Goal: Task Accomplishment & Management: Complete application form

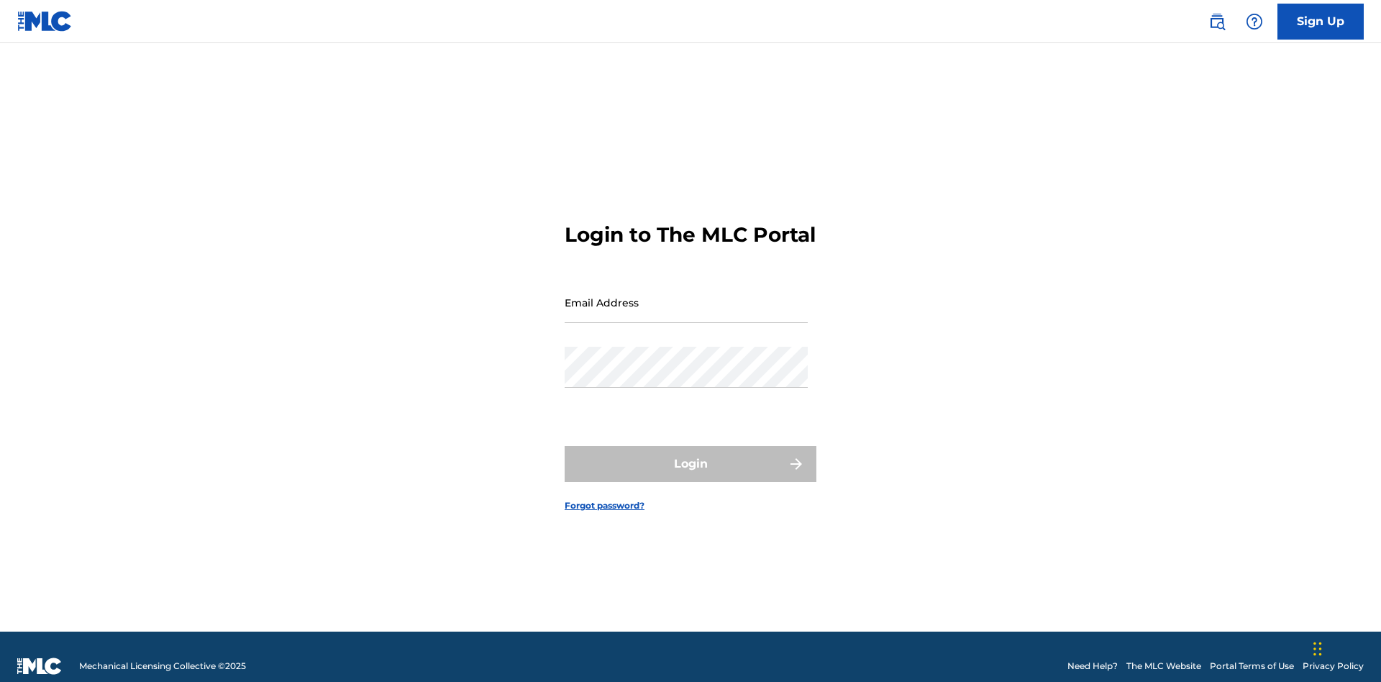
scroll to position [19, 0]
click at [686, 296] on input "Email Address" at bounding box center [685, 302] width 243 height 41
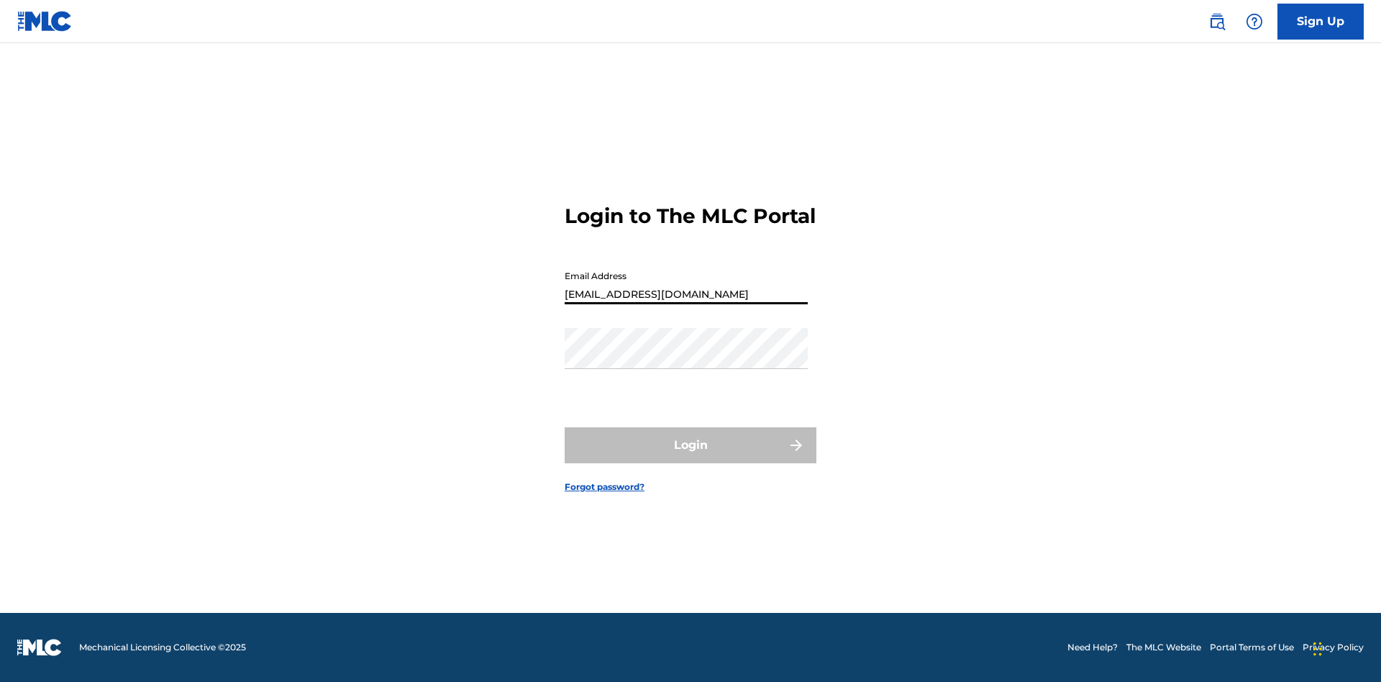
type input "Duke.McTesterson@gmail.com"
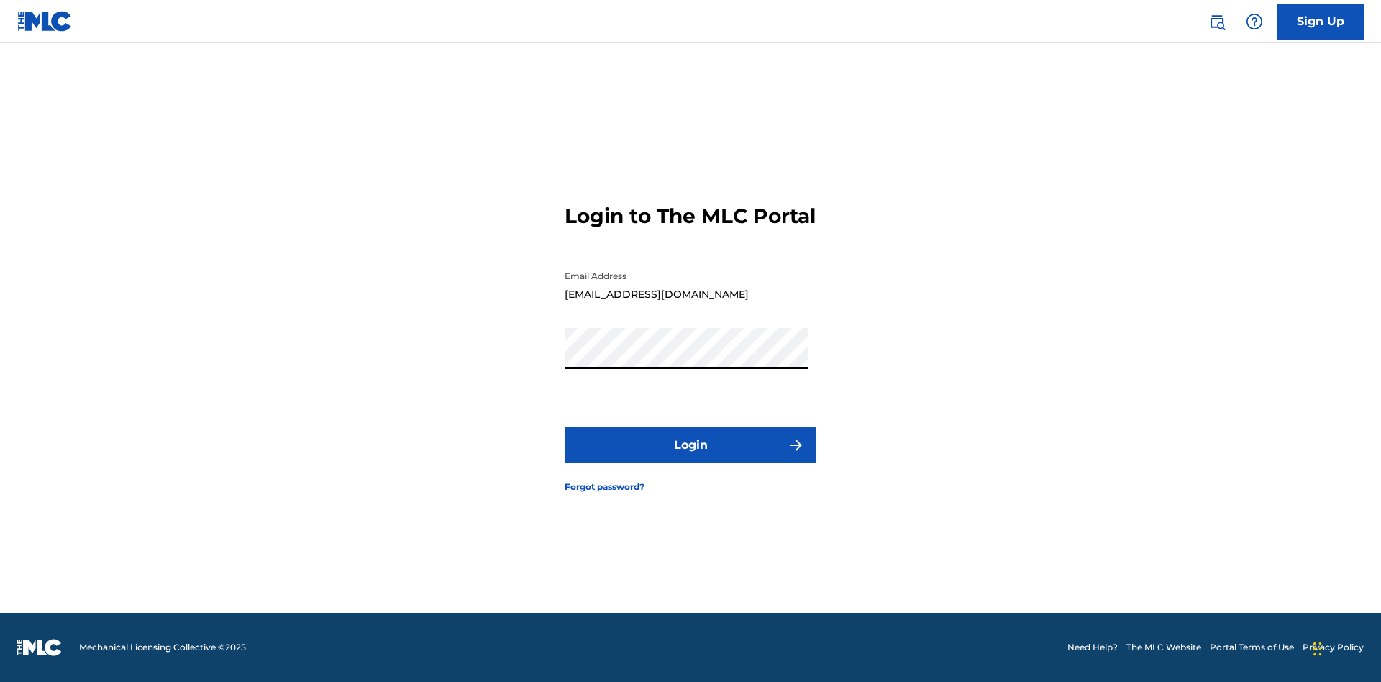
click at [690, 457] on button "Login" at bounding box center [690, 445] width 252 height 36
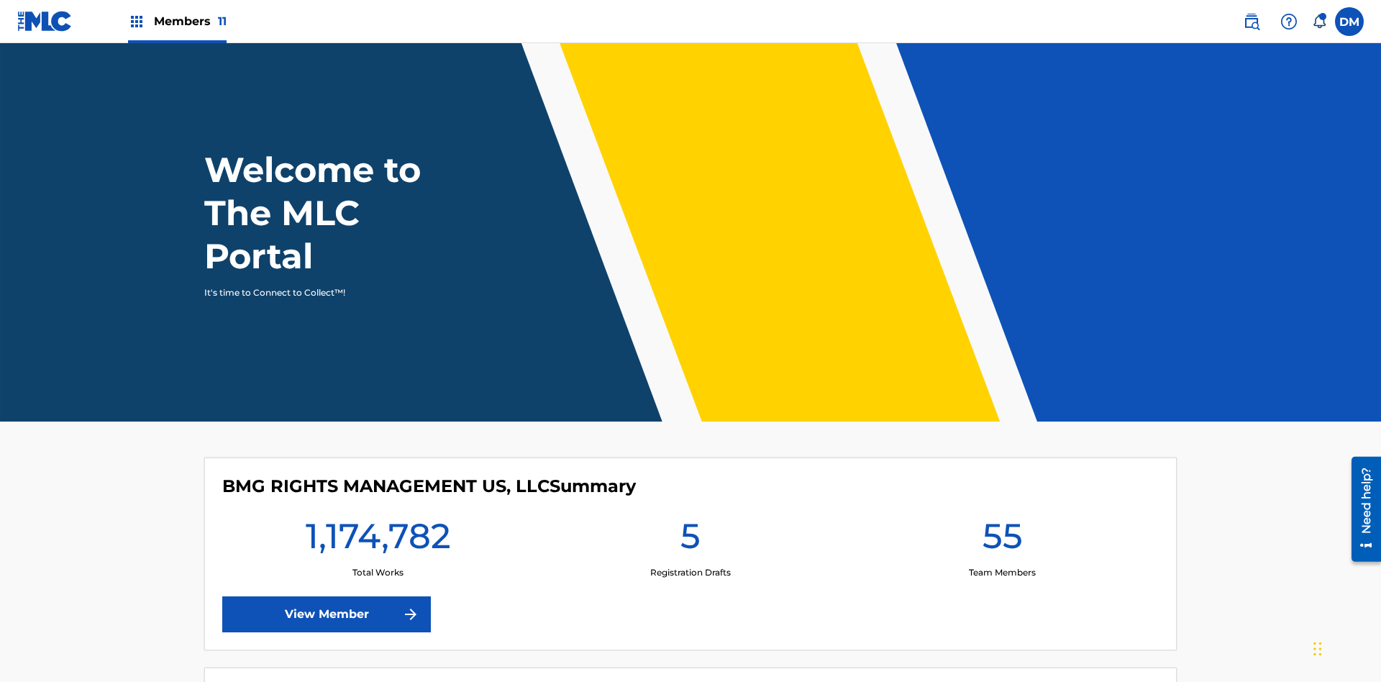
click at [177, 21] on span "Members 11" at bounding box center [190, 21] width 73 height 17
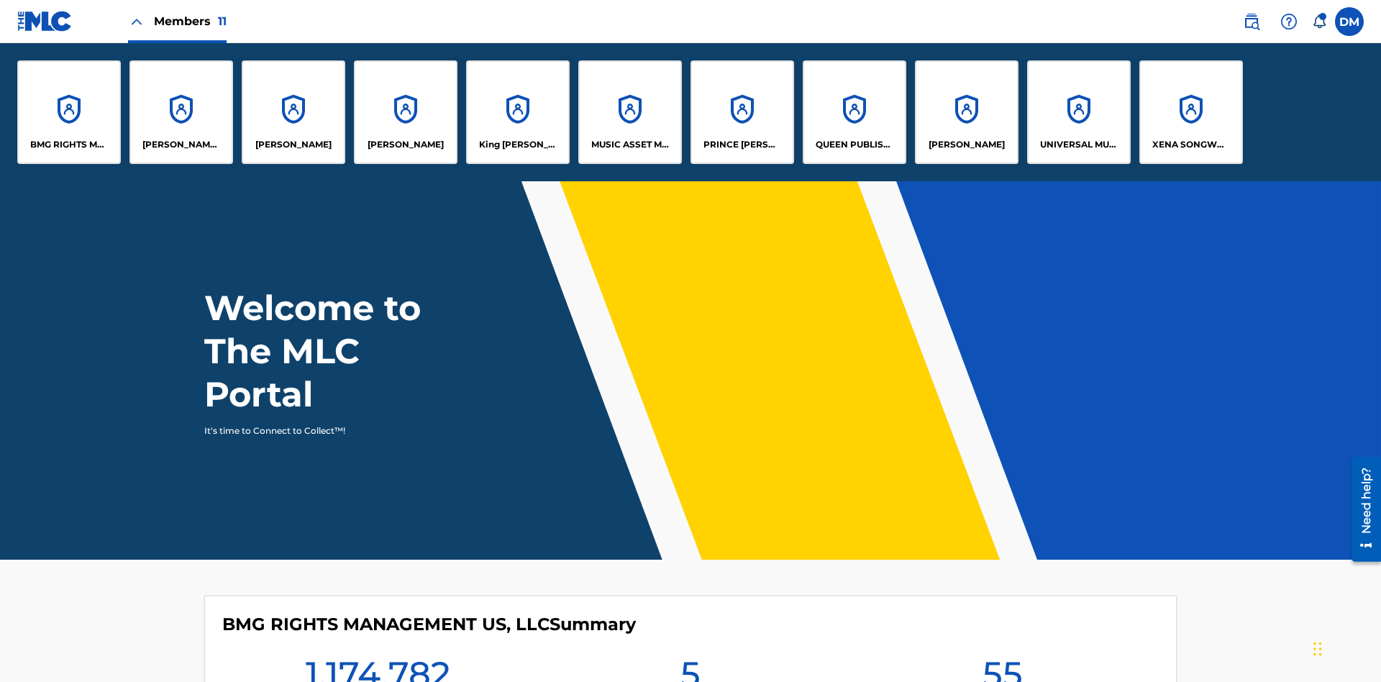
click at [1078, 145] on p "UNIVERSAL MUSIC PUB GROUP" at bounding box center [1079, 144] width 78 height 13
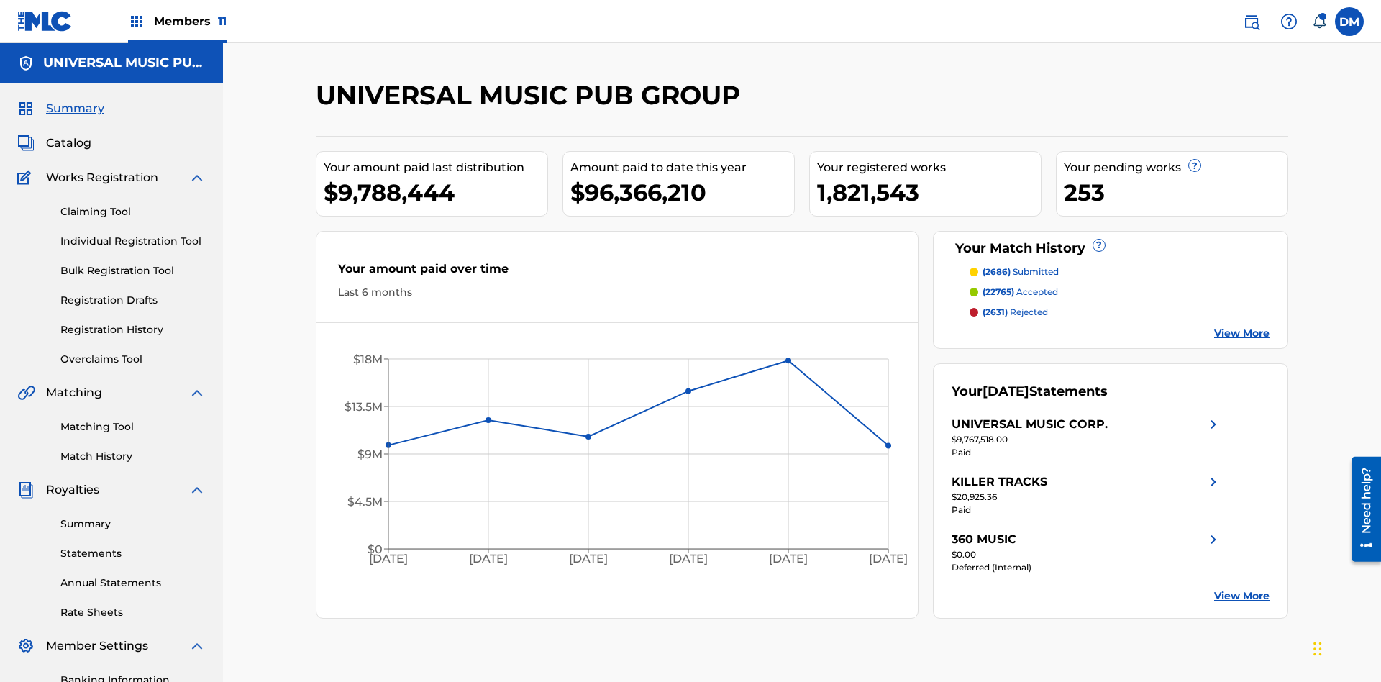
click at [133, 234] on link "Individual Registration Tool" at bounding box center [132, 241] width 145 height 15
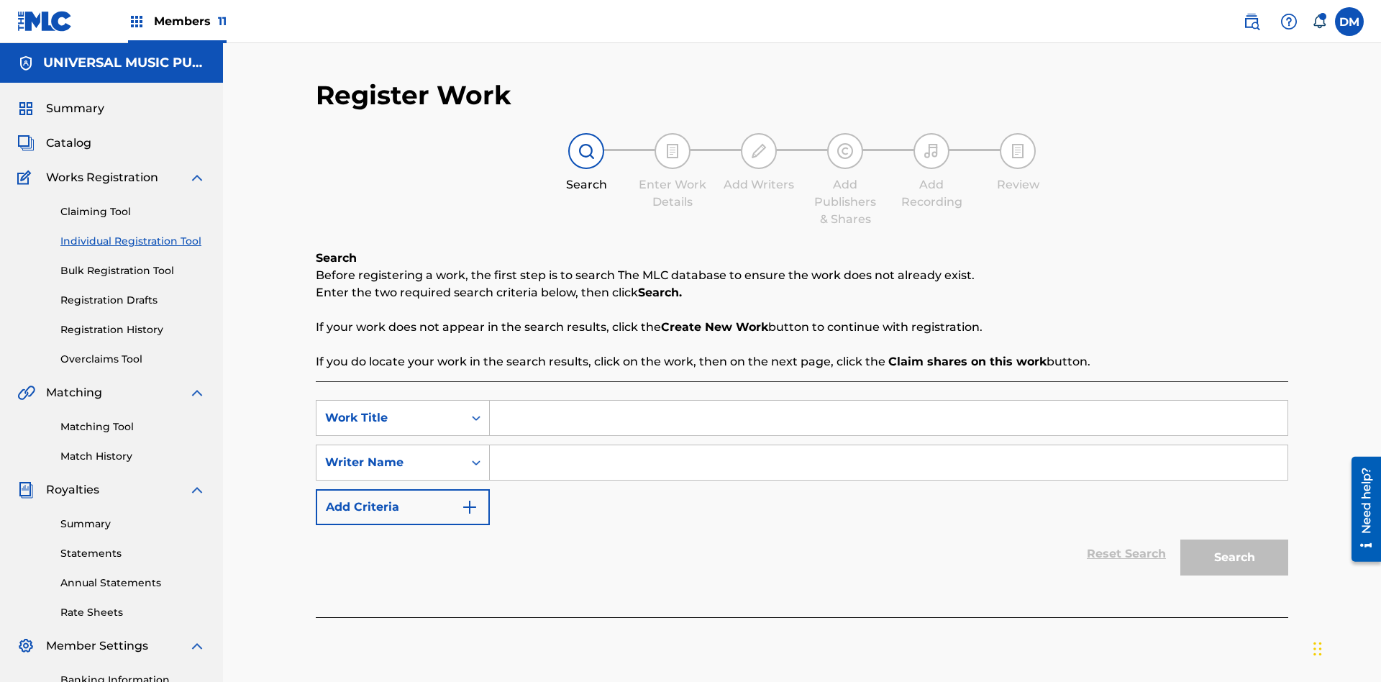
scroll to position [210, 0]
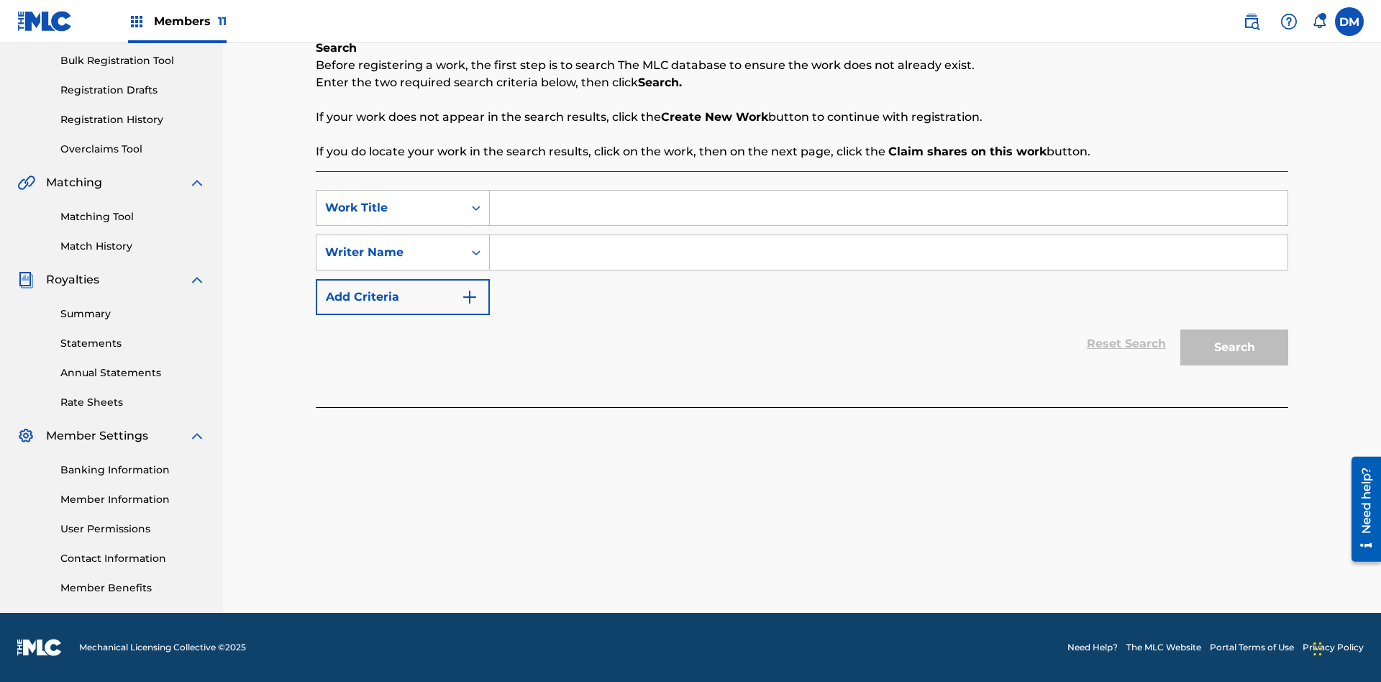
click at [888, 208] on input "Search Form" at bounding box center [888, 208] width 797 height 35
type input "Save At Writer-Add Writers Page Prior To Adding Roles"
click at [888, 252] on input "Search Form" at bounding box center [888, 252] width 797 height 35
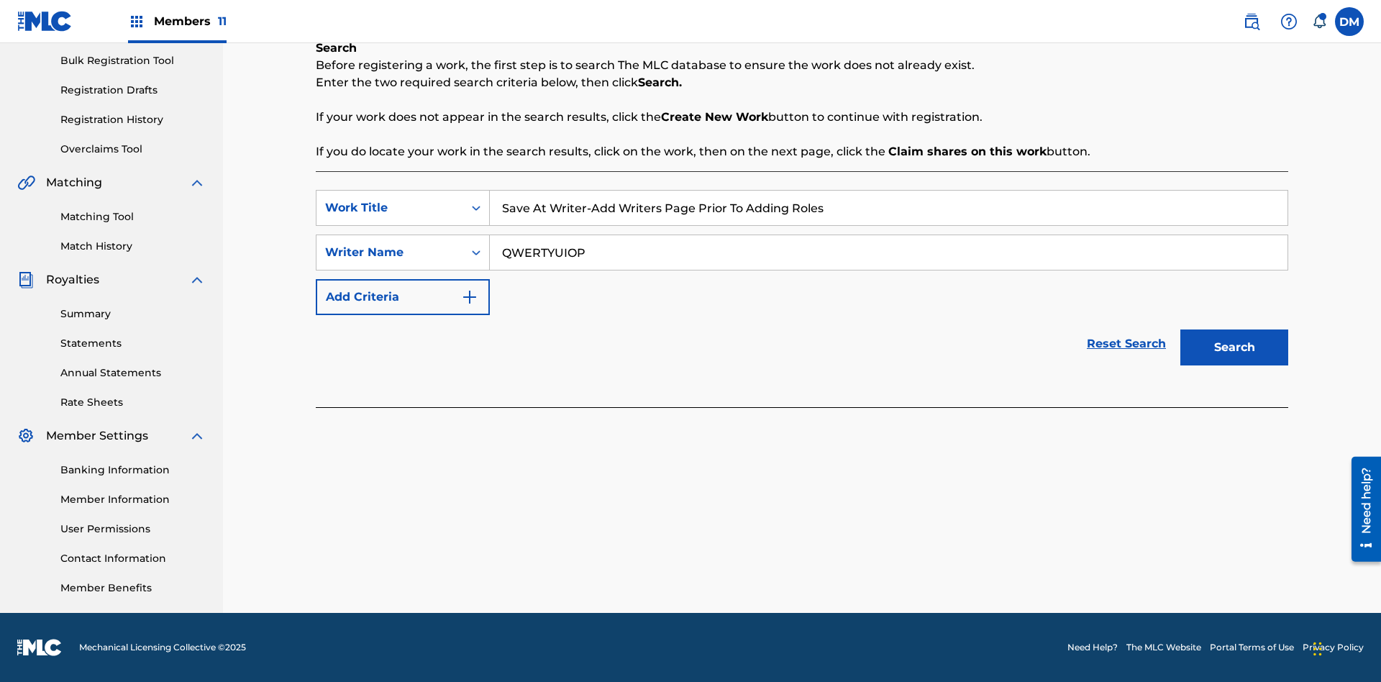
type input "QWERTYUIOP"
click at [1234, 347] on button "Search" at bounding box center [1234, 347] width 108 height 36
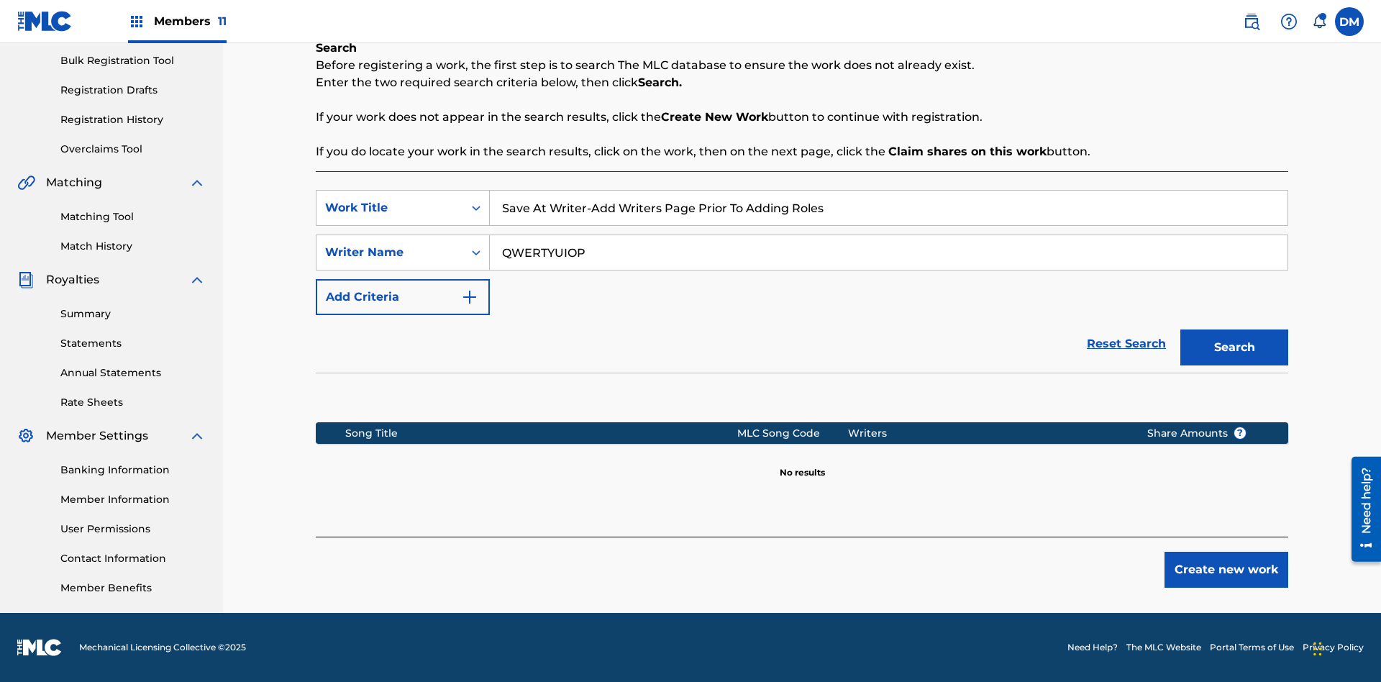
click at [1226, 569] on button "Create new work" at bounding box center [1226, 570] width 124 height 36
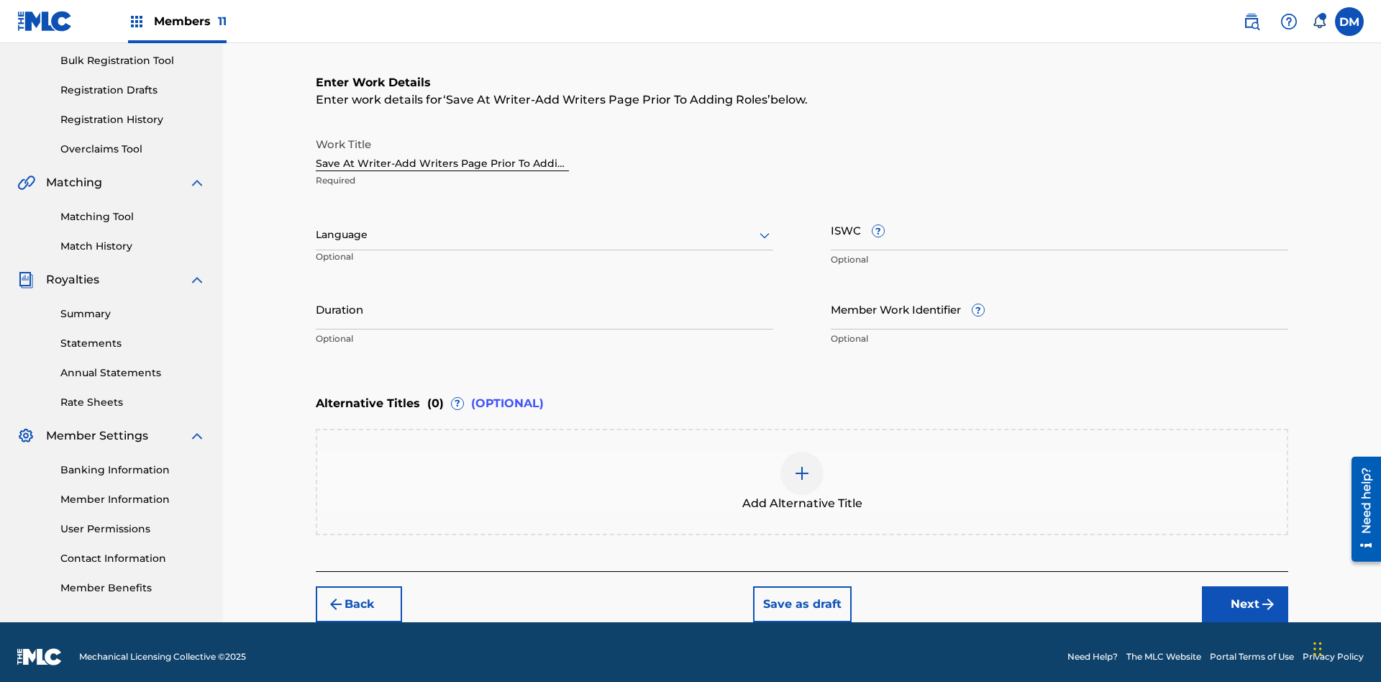
click at [544, 299] on input "Duration" at bounding box center [544, 308] width 457 height 41
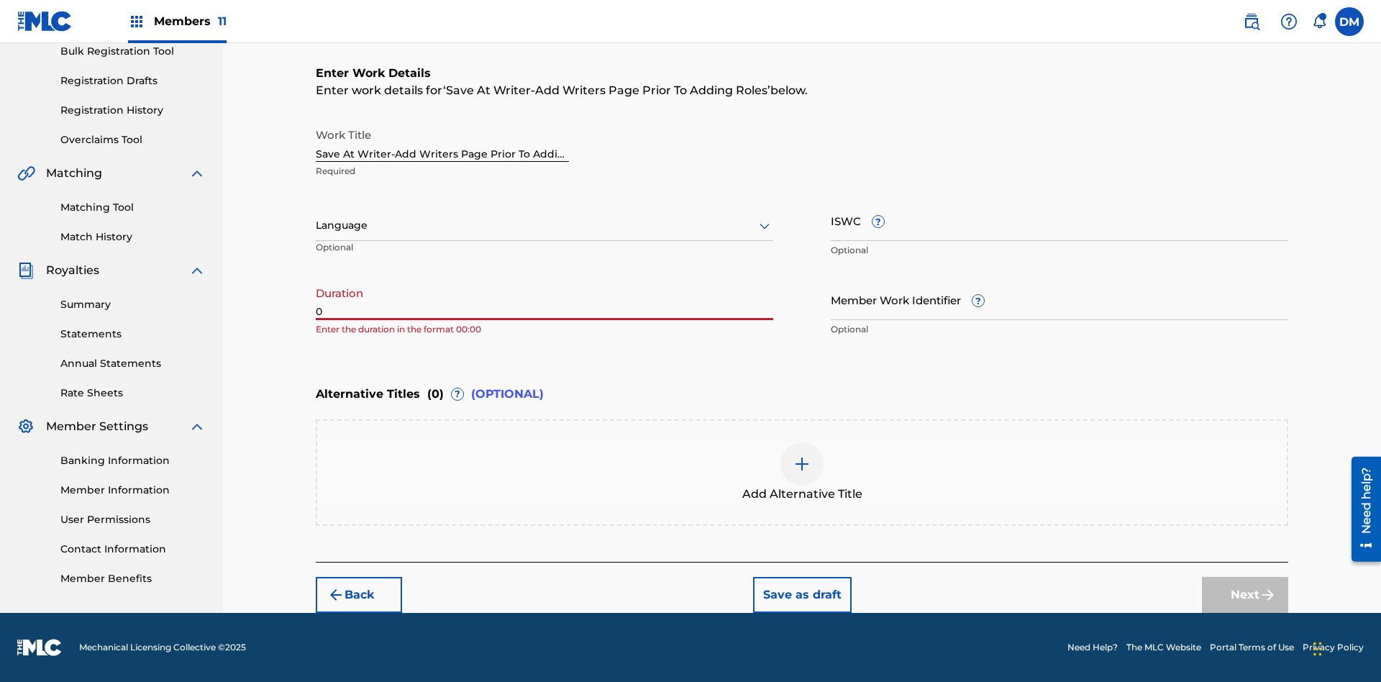
click at [544, 299] on input "0" at bounding box center [544, 299] width 457 height 41
type input "00:00"
click at [764, 226] on icon at bounding box center [764, 225] width 17 height 17
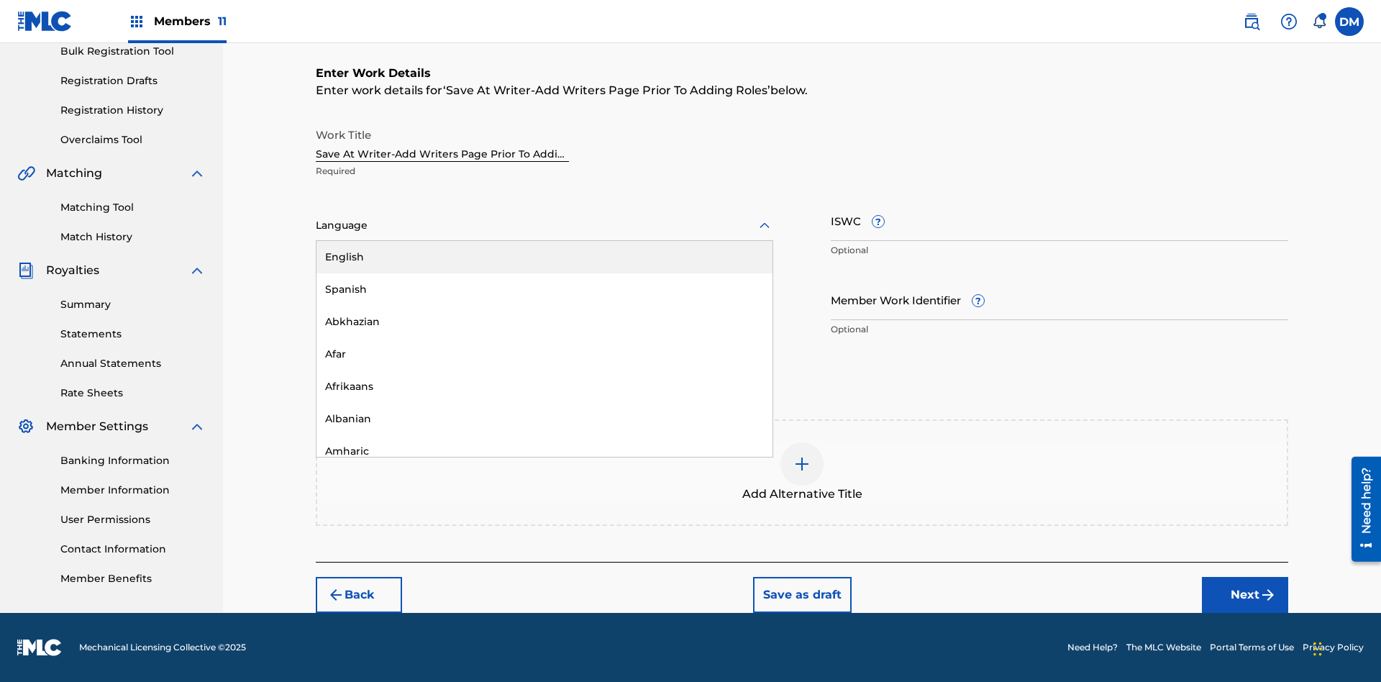
click at [544, 354] on div "Afar" at bounding box center [544, 354] width 456 height 32
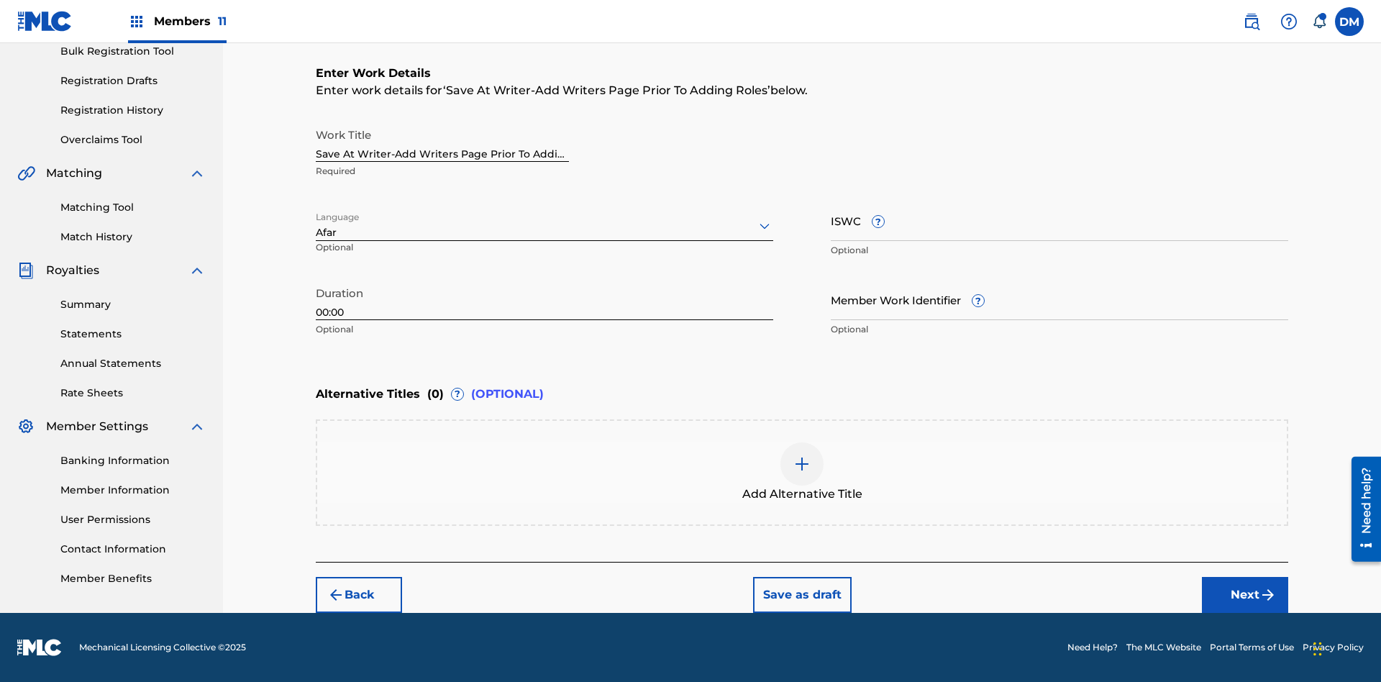
click at [1059, 299] on input "Member Work Identifier ?" at bounding box center [1058, 299] width 457 height 41
type input "2025.08.29.04"
click at [1059, 220] on input "ISWC ?" at bounding box center [1058, 220] width 457 height 41
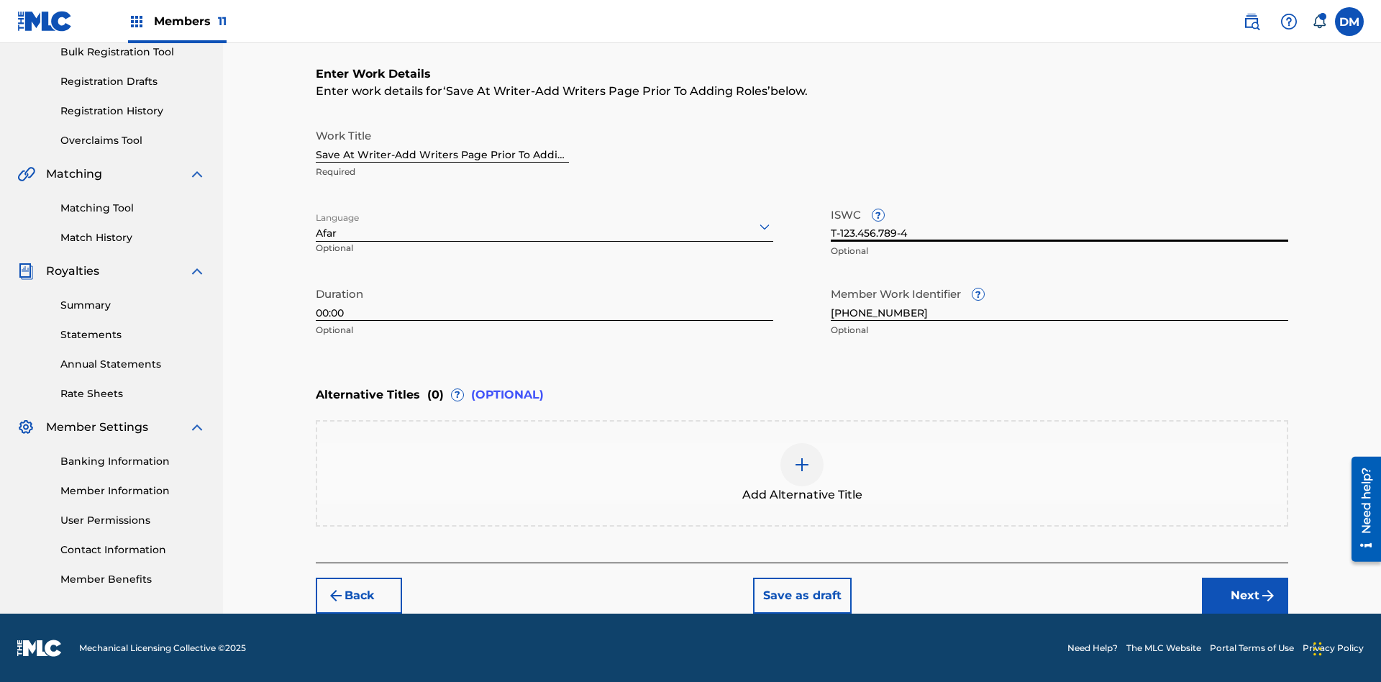
type input "T-123.456.789-4"
click at [802, 472] on img at bounding box center [801, 464] width 17 height 17
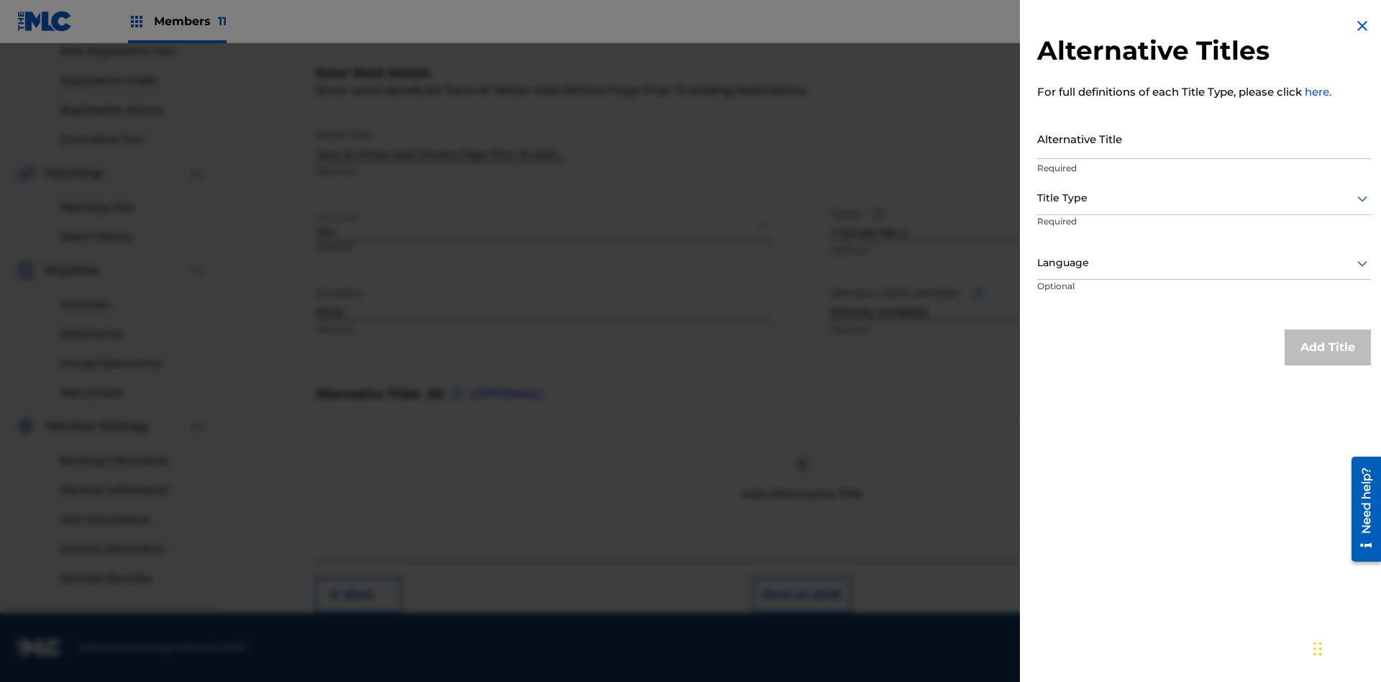
click at [1204, 138] on input "Alternative Title" at bounding box center [1204, 138] width 334 height 41
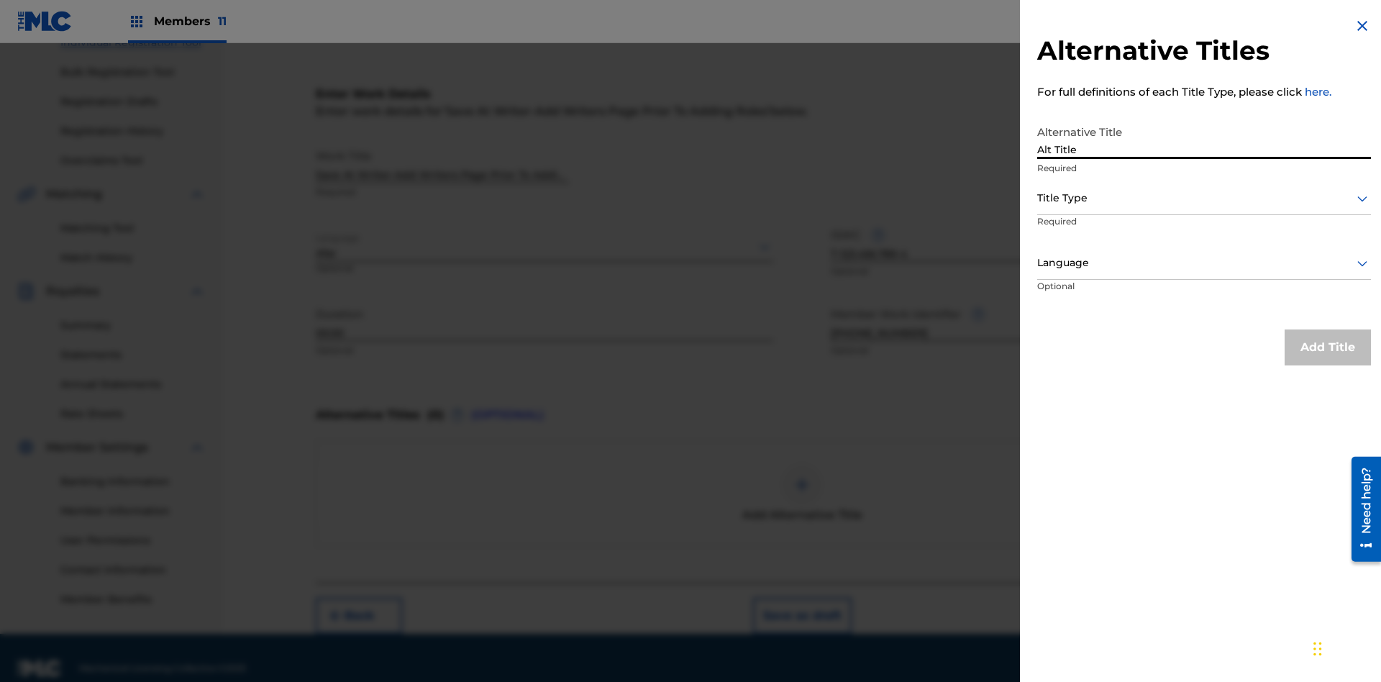
type input "Alt Title"
click at [1204, 198] on div at bounding box center [1204, 198] width 334 height 18
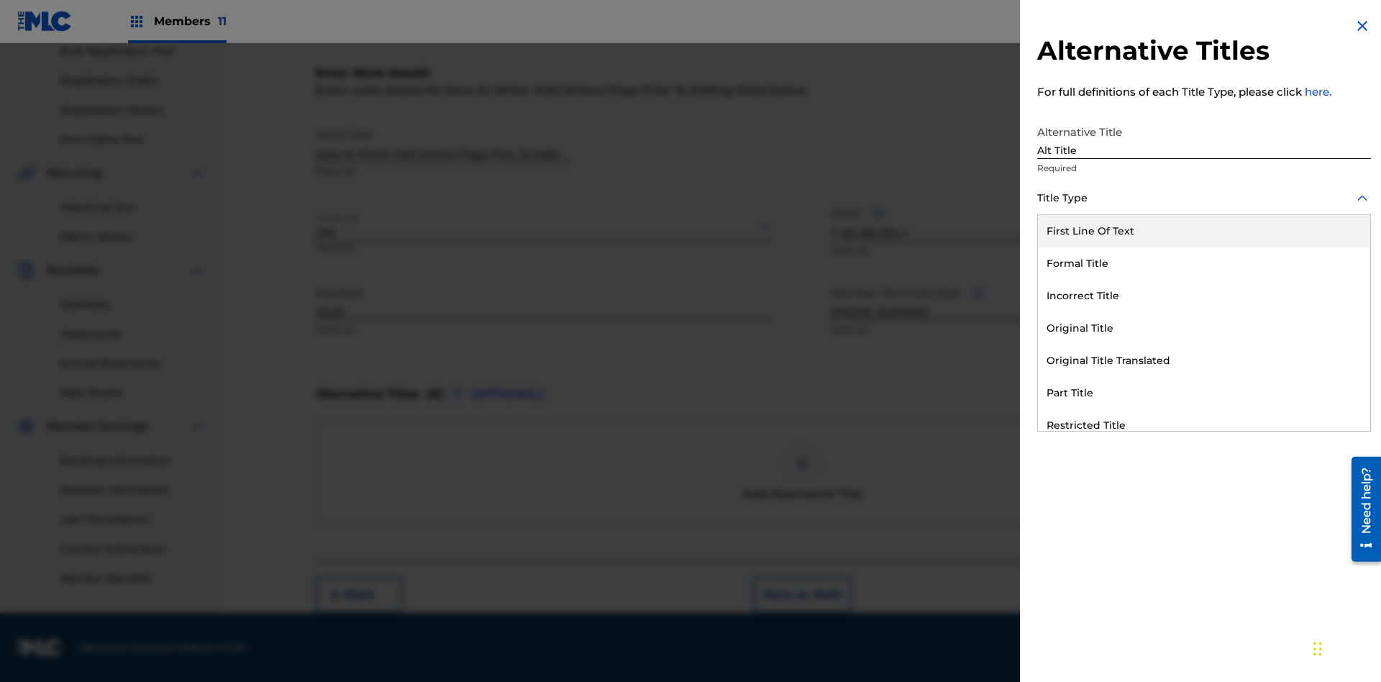
click at [1204, 328] on div "Original Title" at bounding box center [1204, 328] width 332 height 32
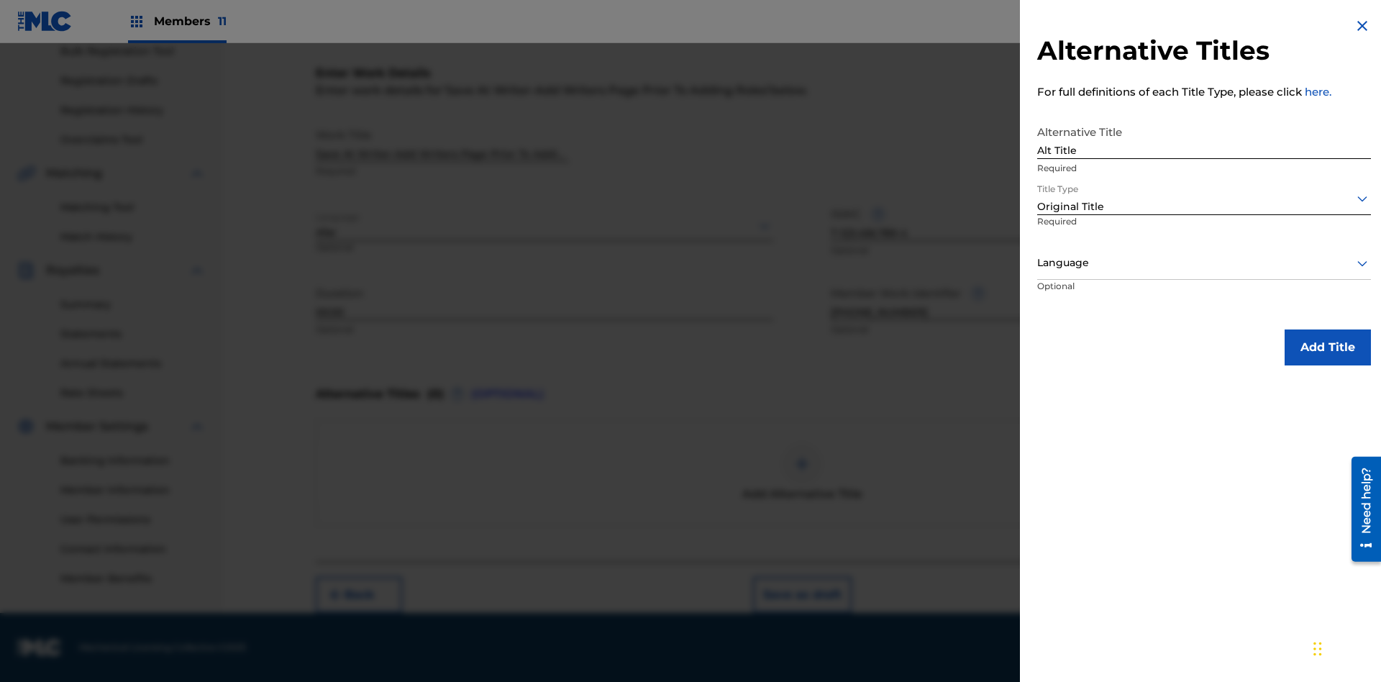
click at [1204, 262] on div at bounding box center [1204, 263] width 334 height 18
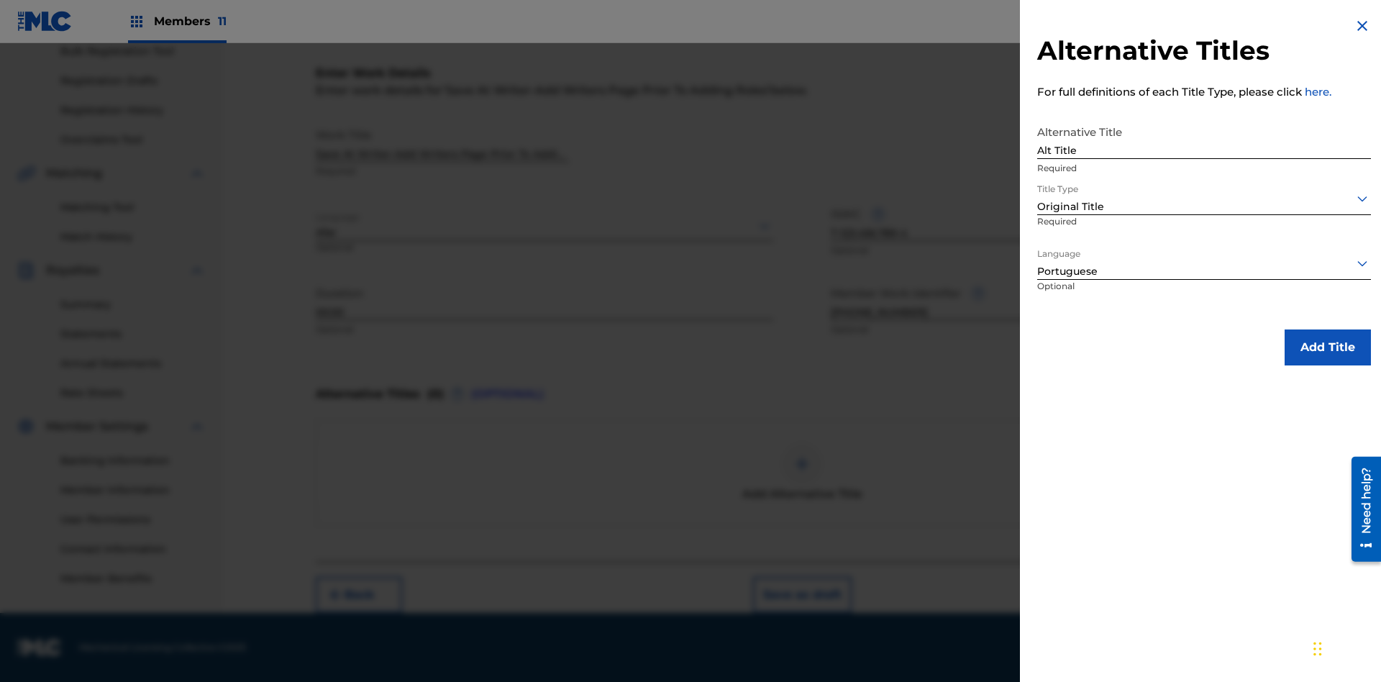
click at [1327, 347] on button "Add Title" at bounding box center [1327, 347] width 86 height 36
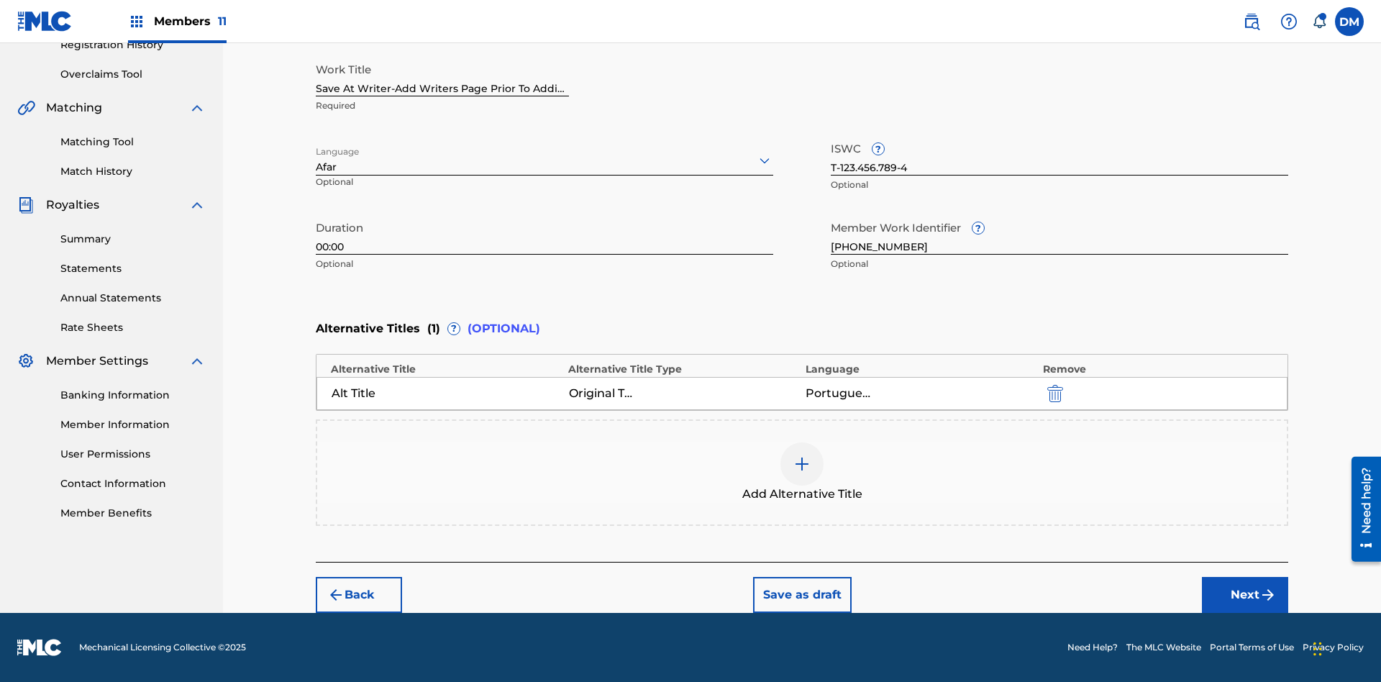
click at [1245, 595] on button "Next" at bounding box center [1245, 595] width 86 height 36
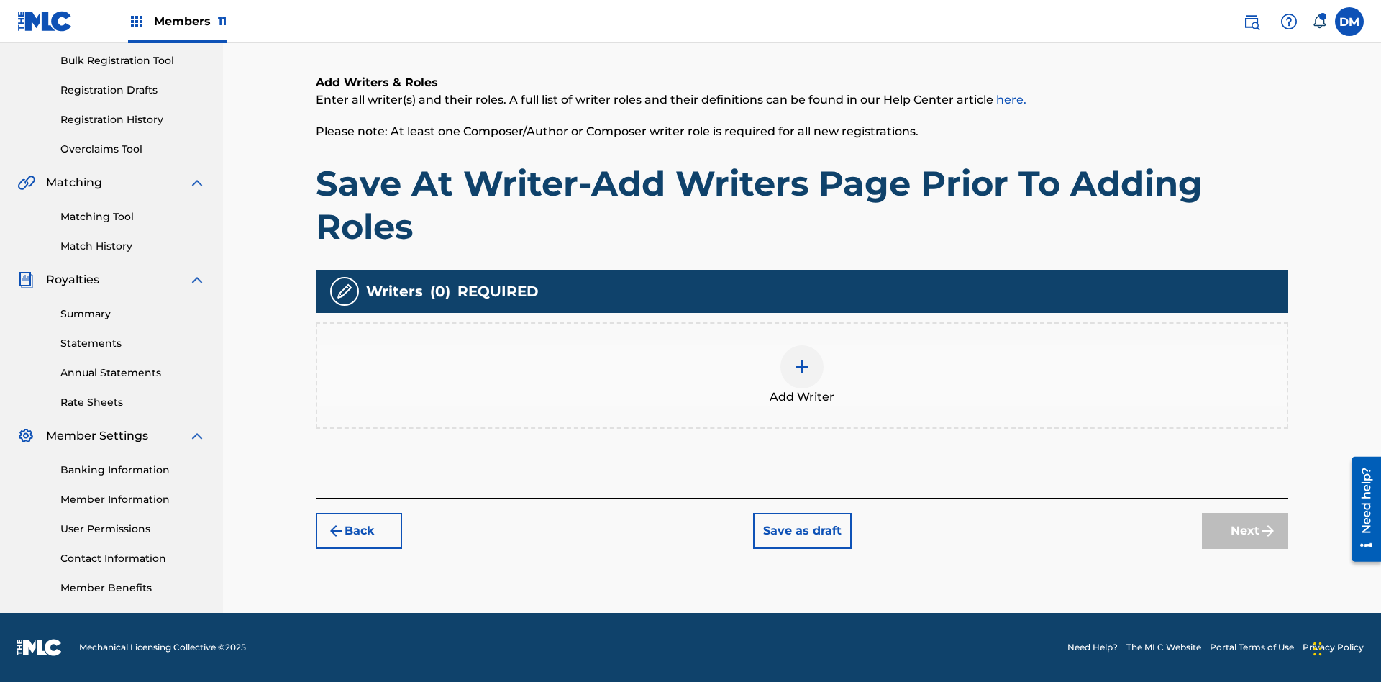
click at [802, 375] on img at bounding box center [801, 366] width 17 height 17
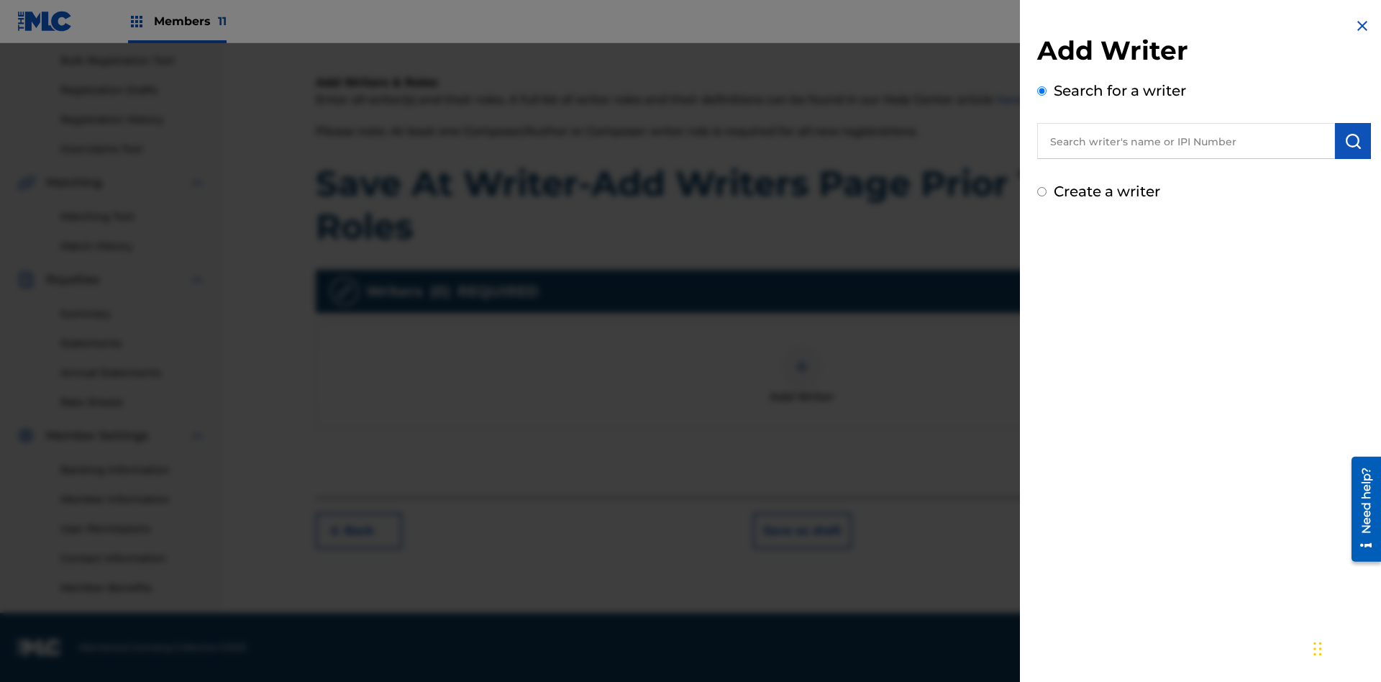
click at [1186, 141] on input "text" at bounding box center [1186, 141] width 298 height 36
type input "MARK STEVEN BERKOWITZ"
click at [1353, 141] on img "submit" at bounding box center [1352, 140] width 17 height 17
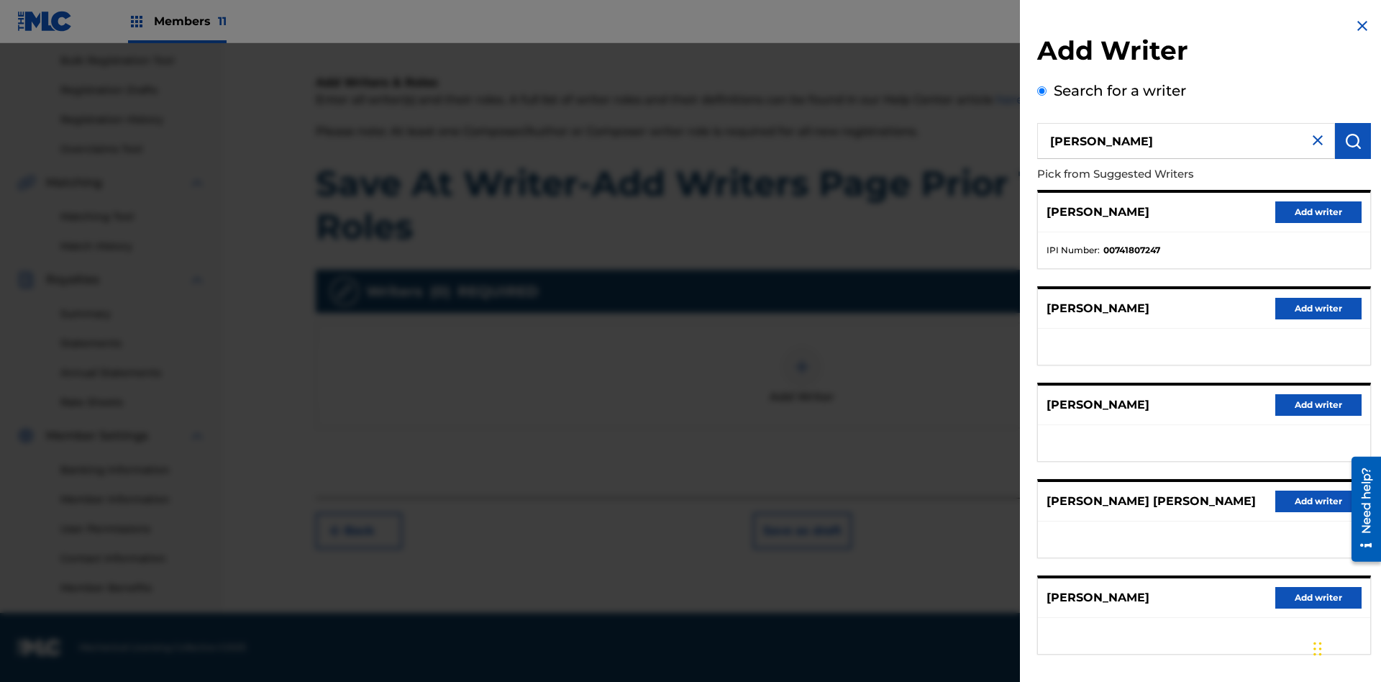
click at [1318, 211] on button "Add writer" at bounding box center [1318, 212] width 86 height 22
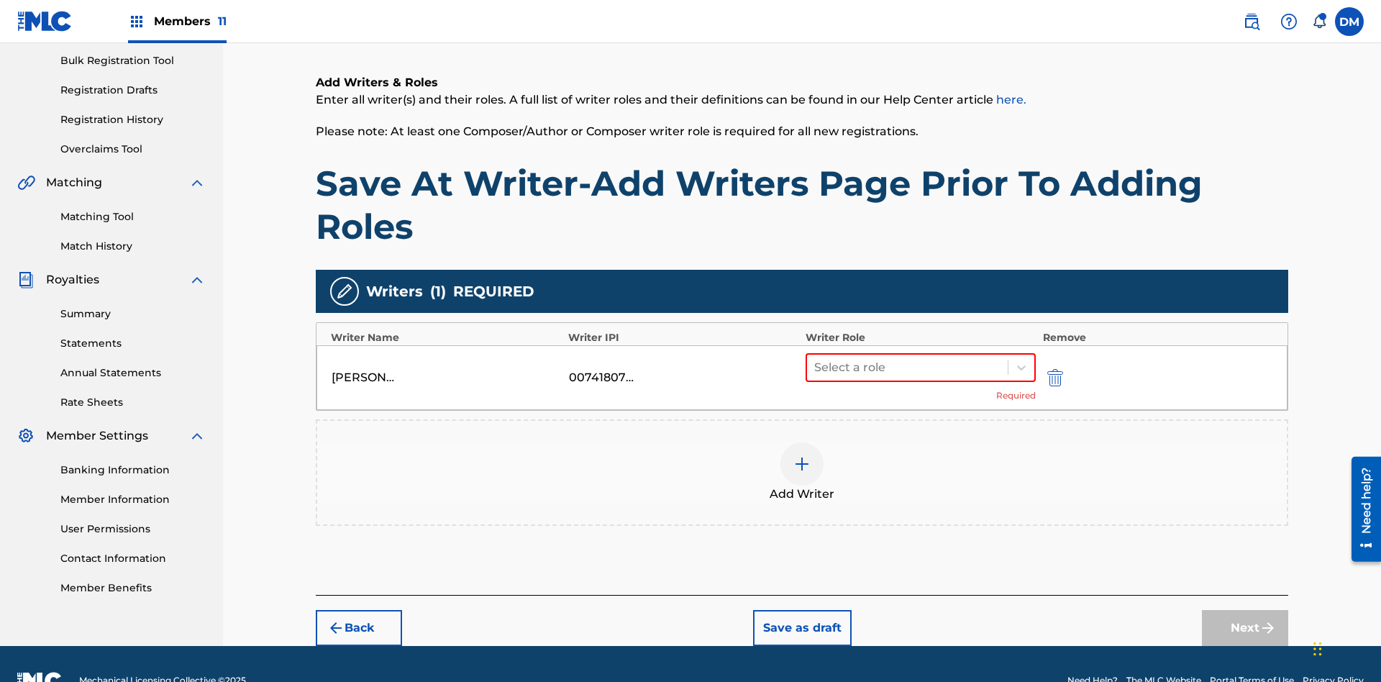
scroll to position [243, 0]
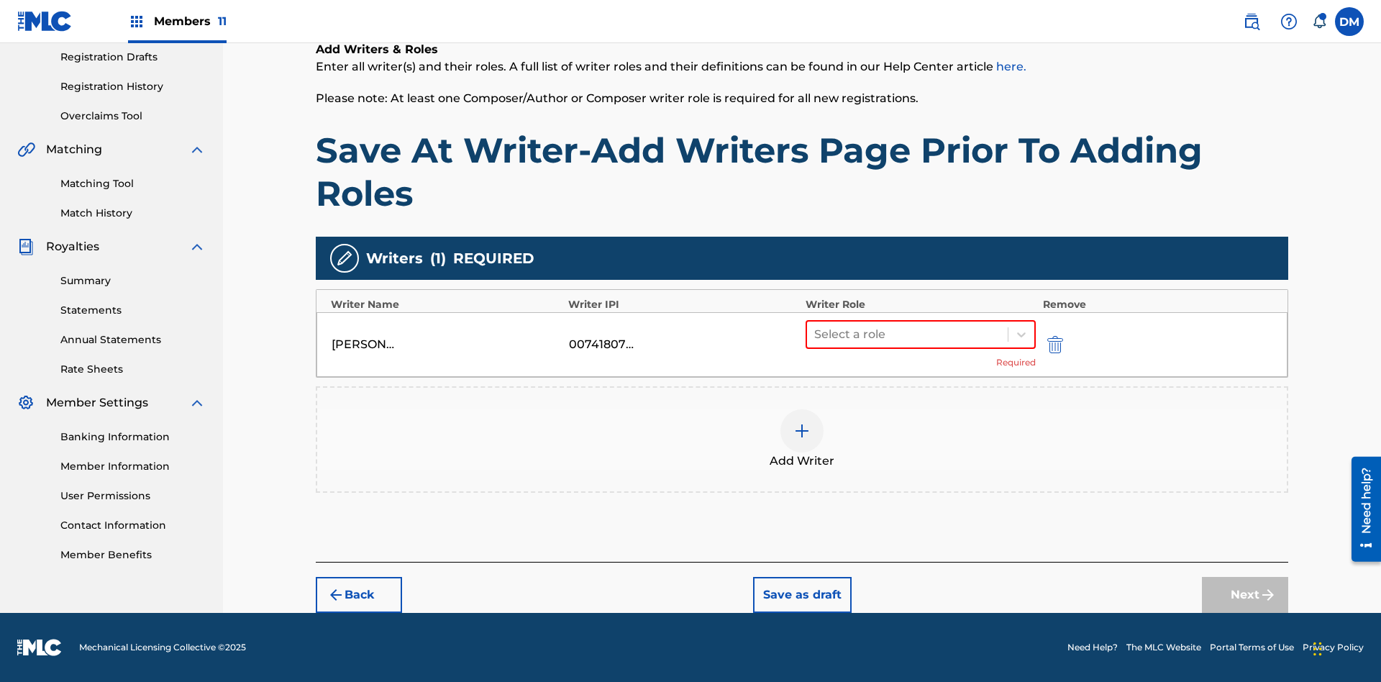
click at [801, 595] on button "Save as draft" at bounding box center [802, 595] width 99 height 36
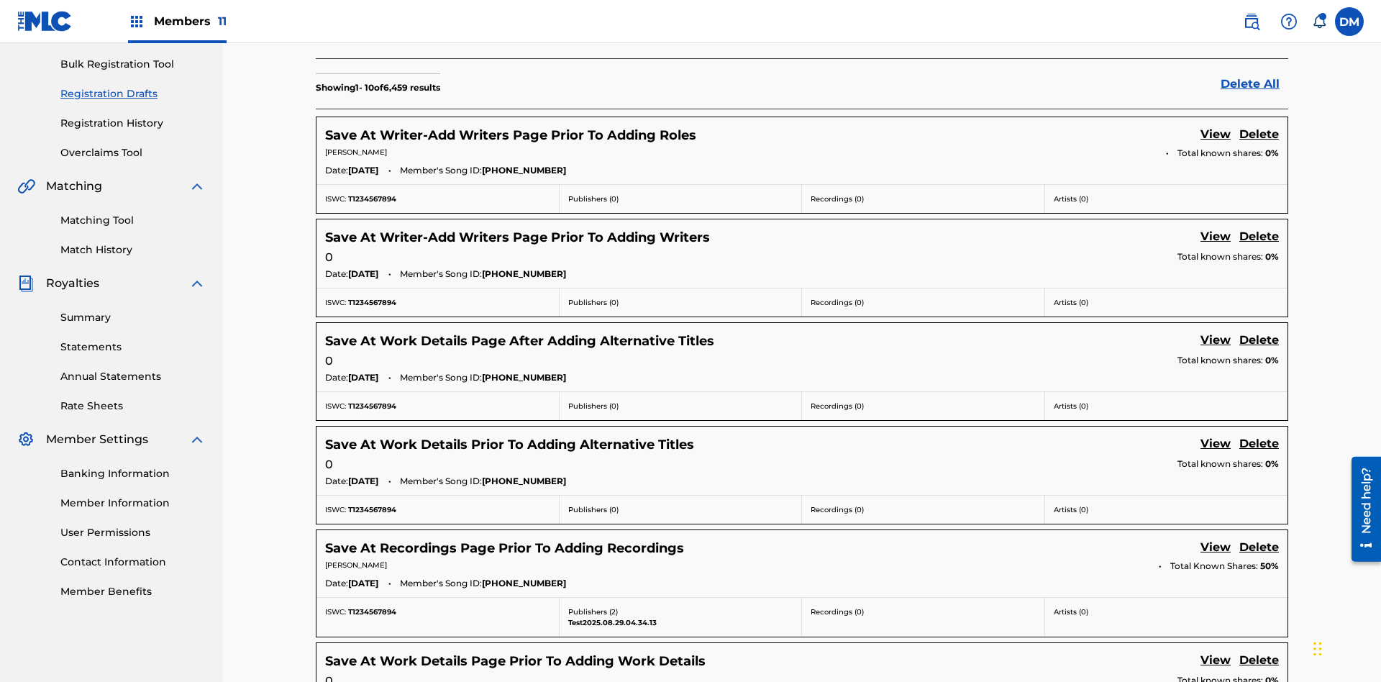
click at [1215, 126] on link "View" at bounding box center [1215, 135] width 30 height 19
